Goal: Find specific page/section: Find specific page/section

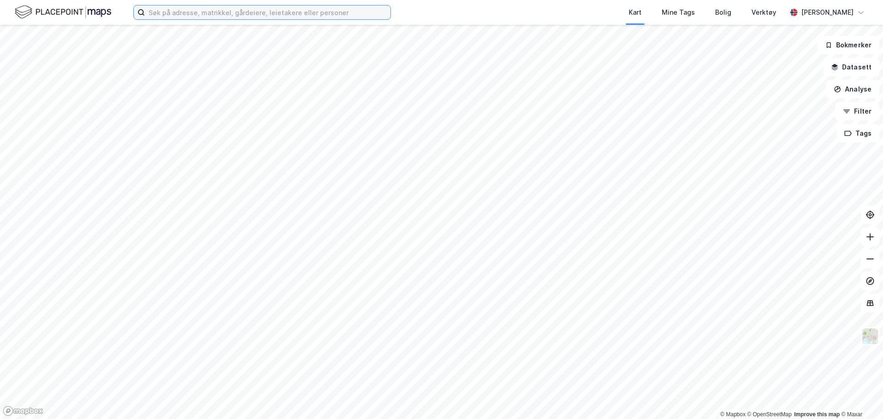
click at [282, 13] on input at bounding box center [268, 13] width 246 height 14
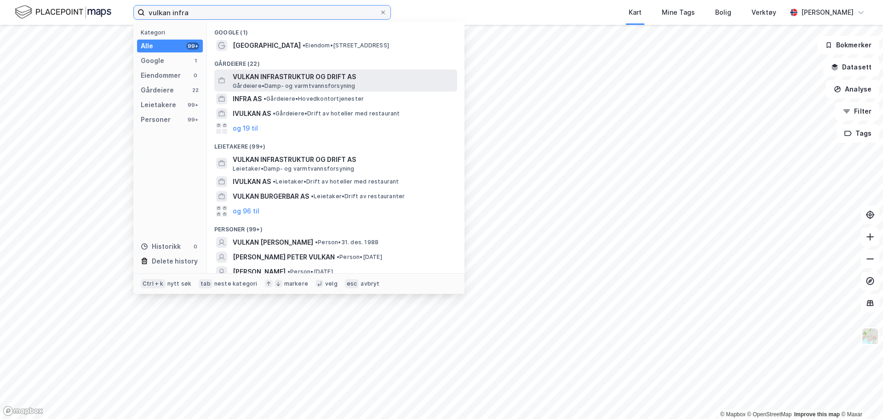
type input "vulkan infra"
